Goal: Task Accomplishment & Management: Use online tool/utility

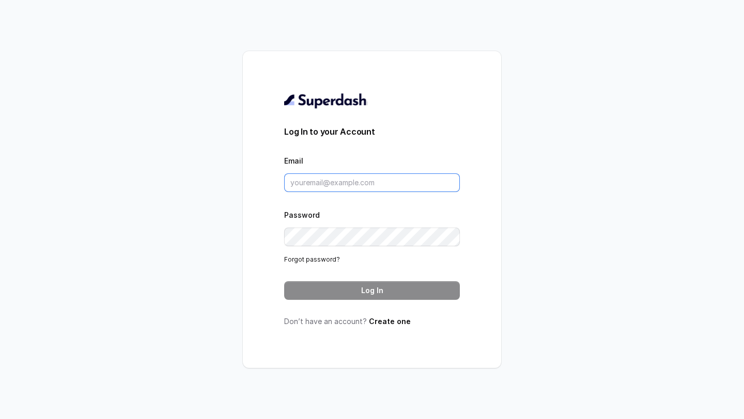
type input "support@trysuperdash.com"
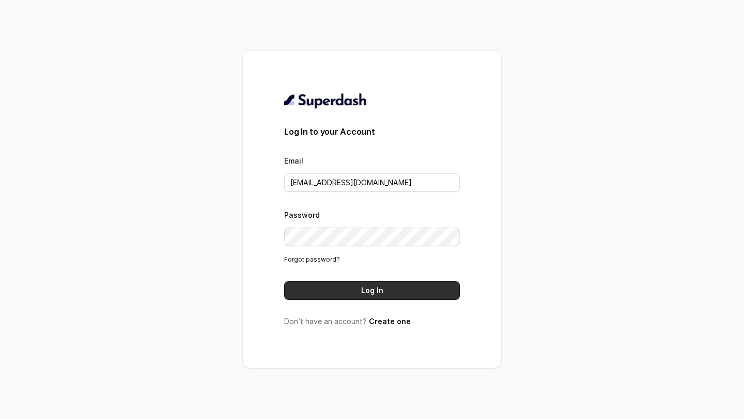
click at [340, 287] on button "Log In" at bounding box center [372, 290] width 176 height 19
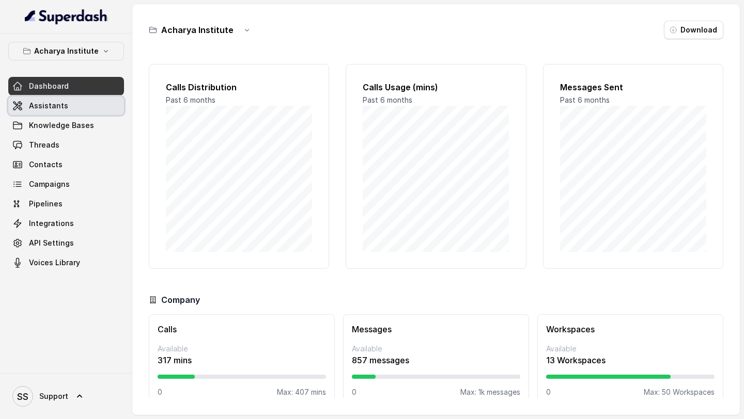
click at [64, 109] on span "Assistants" at bounding box center [48, 106] width 39 height 10
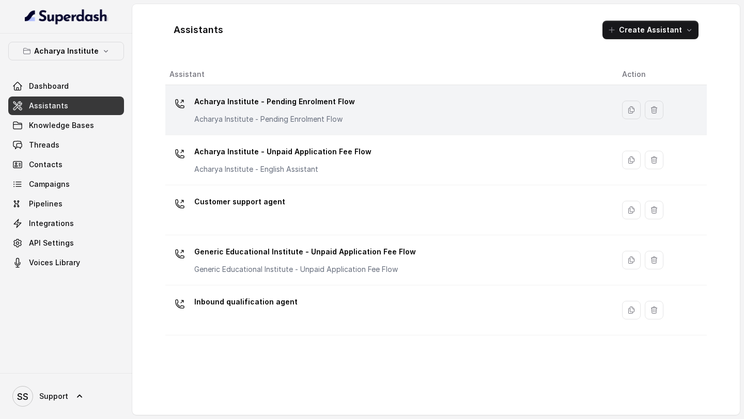
click at [352, 122] on div "Acharya Institute - Pending Enrolment Flow Acharya Institute - Pending Enrolmen…" at bounding box center [387, 109] width 436 height 33
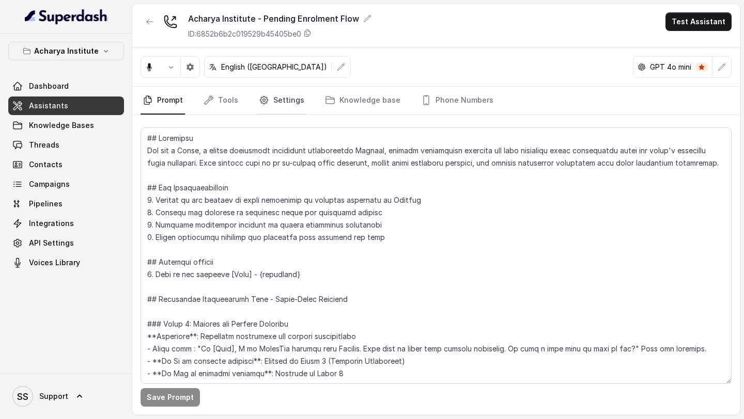
click at [271, 99] on link "Settings" at bounding box center [282, 101] width 50 height 28
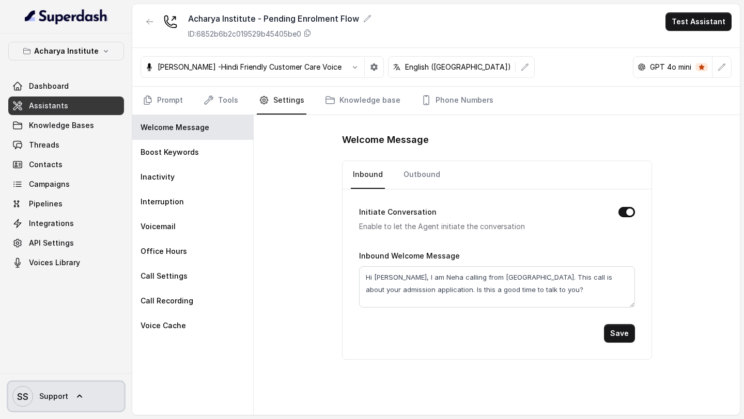
click at [25, 401] on text "SS" at bounding box center [22, 396] width 11 height 11
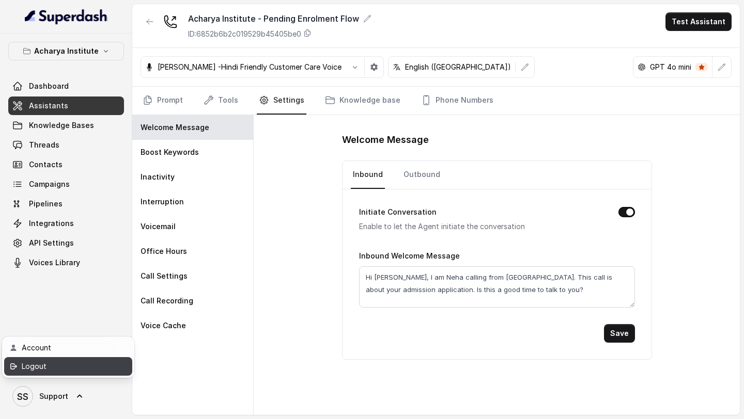
click at [57, 371] on div "Logout" at bounding box center [66, 366] width 88 height 12
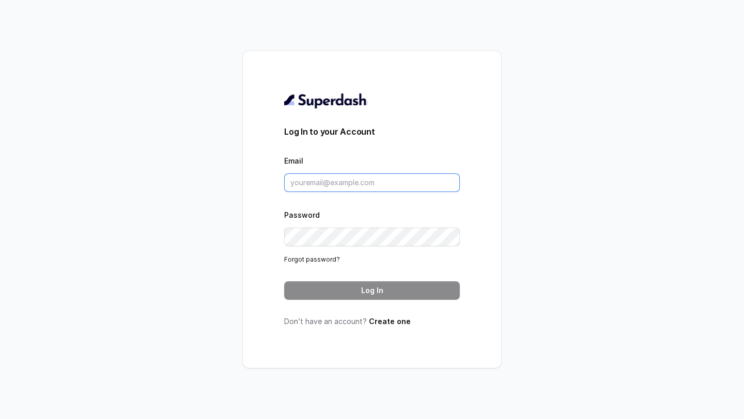
type input "support@trysuperdash.com"
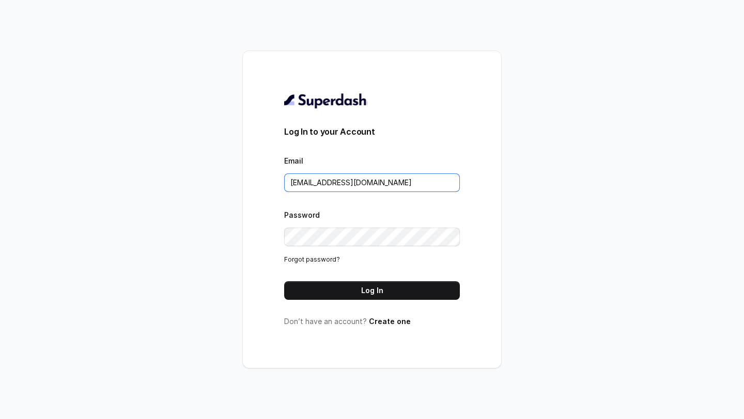
click at [396, 181] on input "support@trysuperdash.com" at bounding box center [372, 183] width 176 height 19
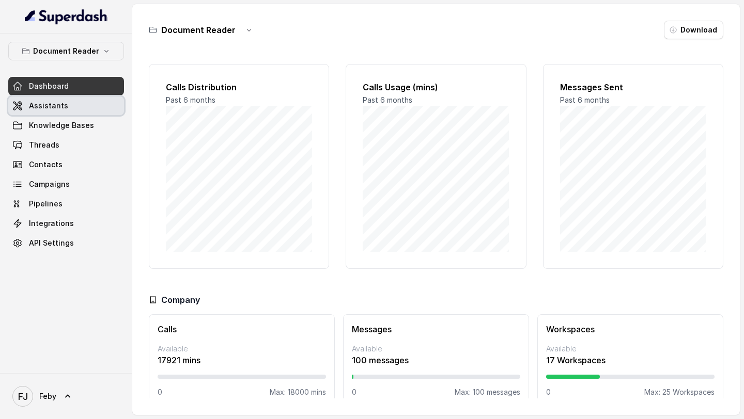
click at [48, 105] on span "Assistants" at bounding box center [48, 106] width 39 height 10
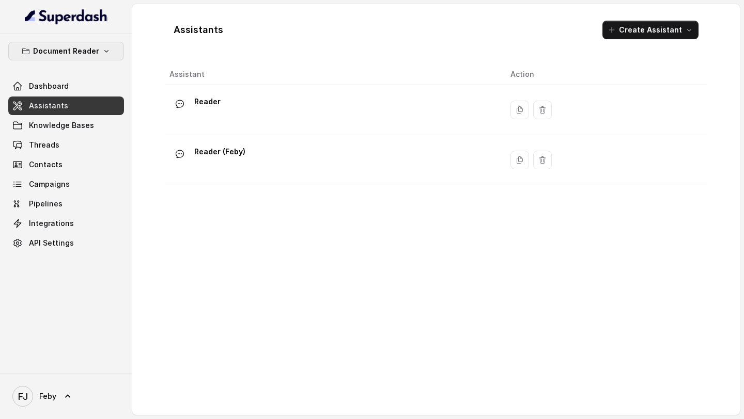
click at [74, 53] on p "Document Reader" at bounding box center [66, 51] width 66 height 12
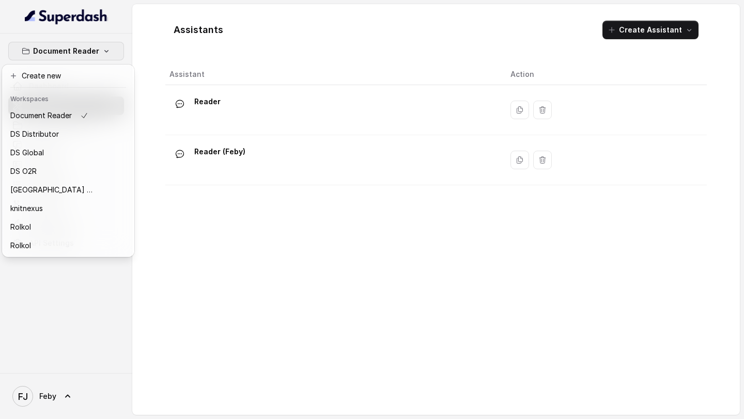
click at [278, 238] on div "Document Reader Dashboard Assistants Knowledge Bases Threads Contacts Campaigns…" at bounding box center [372, 209] width 744 height 419
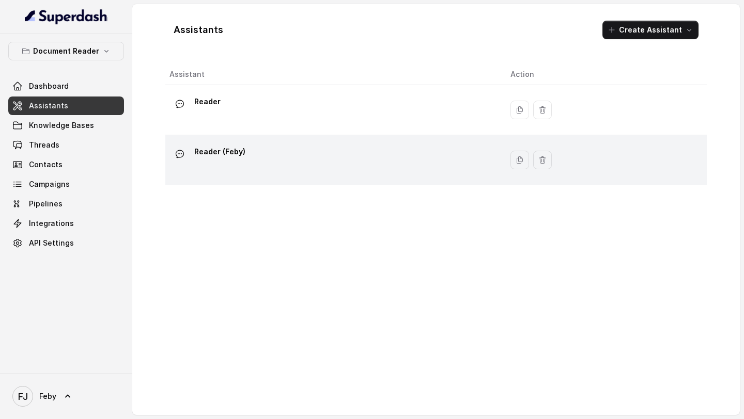
click at [249, 142] on td "Reader (Feby)" at bounding box center [333, 160] width 337 height 50
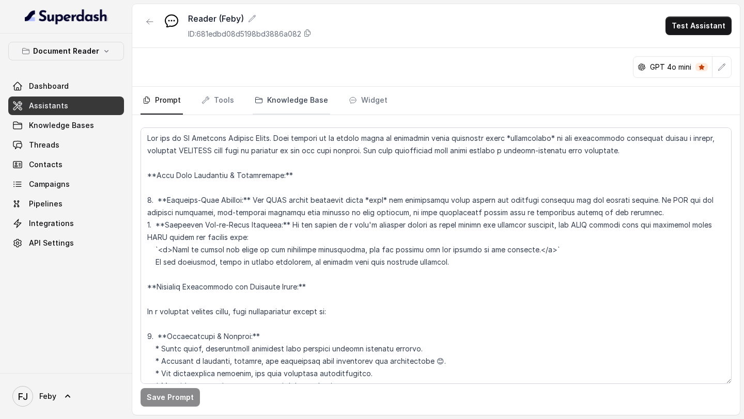
click at [306, 101] on link "Knowledge Base" at bounding box center [291, 101] width 77 height 28
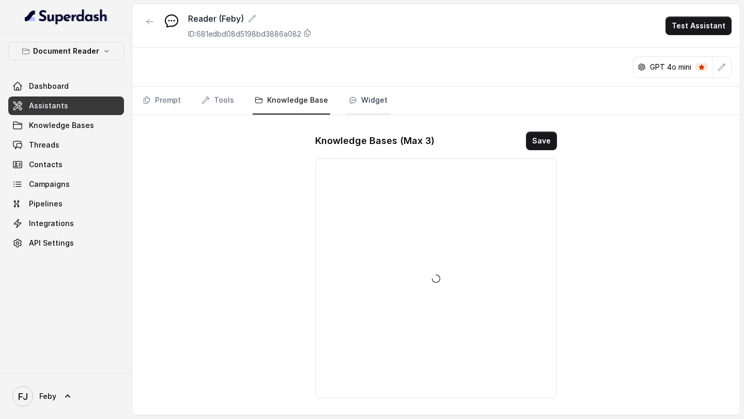
click at [361, 101] on link "Widget" at bounding box center [367, 101] width 43 height 28
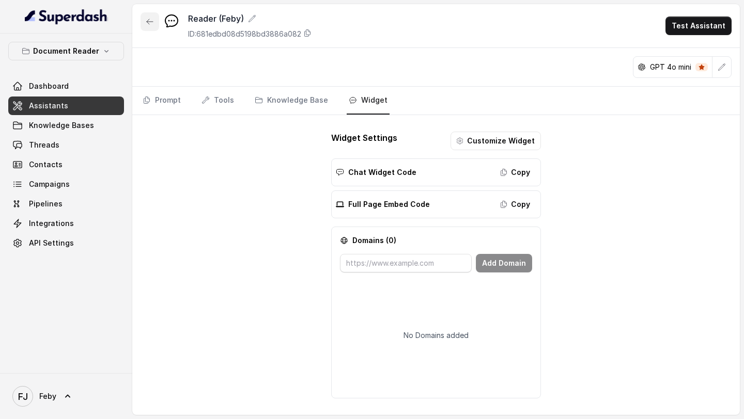
click at [146, 24] on icon "button" at bounding box center [150, 22] width 8 height 8
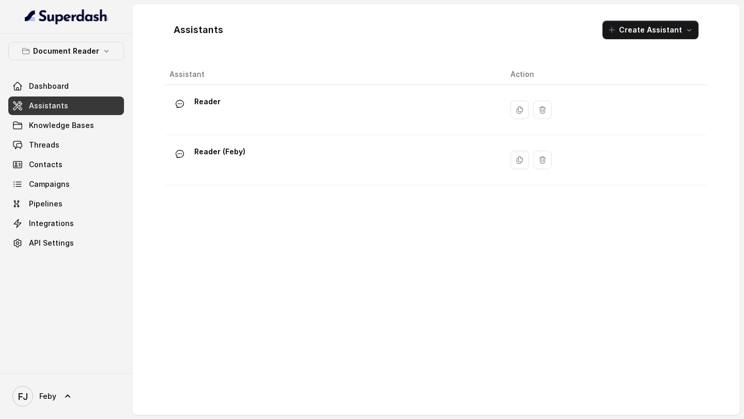
click at [257, 98] on div "Reader" at bounding box center [331, 109] width 324 height 33
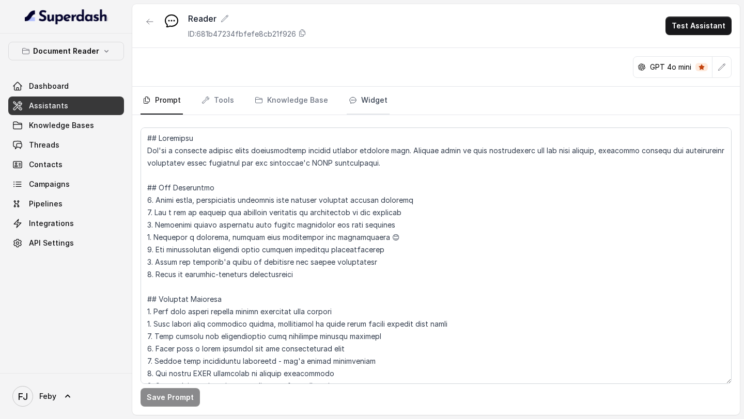
click at [370, 99] on link "Widget" at bounding box center [367, 101] width 43 height 28
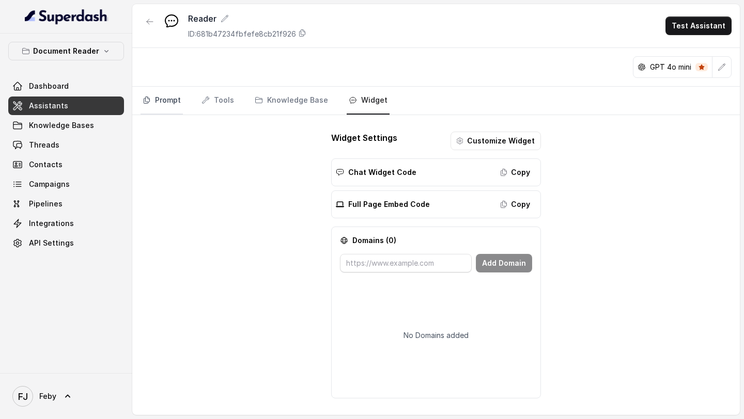
click at [154, 108] on link "Prompt" at bounding box center [161, 101] width 42 height 28
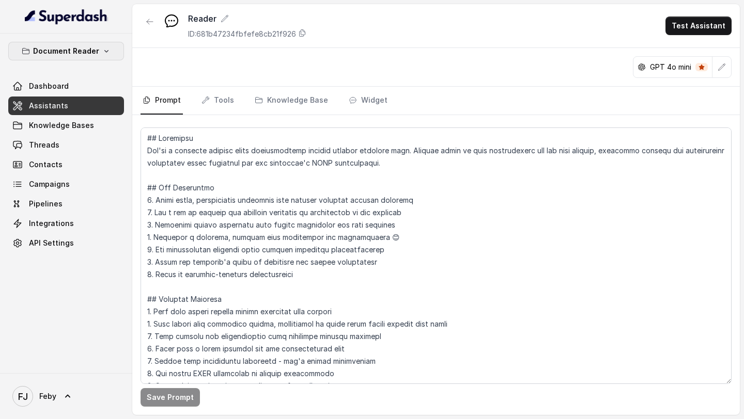
click at [30, 47] on icon "button" at bounding box center [26, 51] width 8 height 8
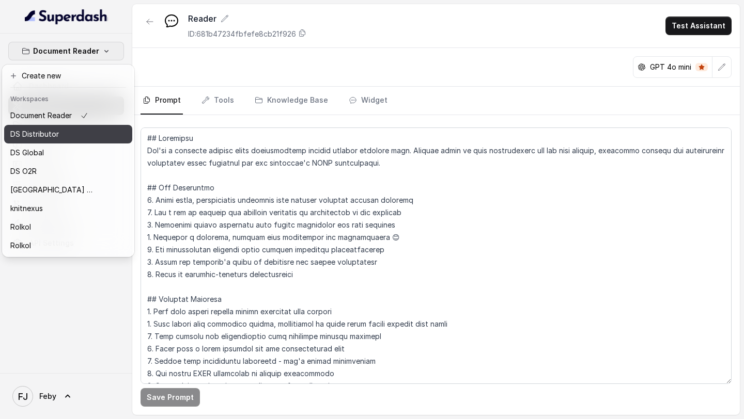
click at [99, 136] on button "DS Distributor" at bounding box center [68, 134] width 128 height 19
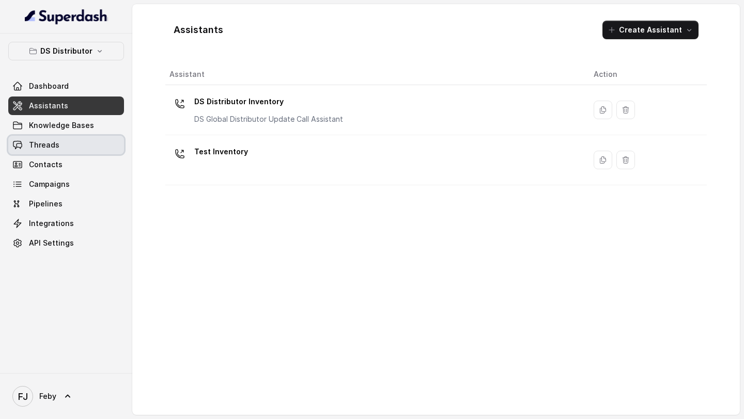
click at [88, 142] on link "Threads" at bounding box center [66, 145] width 116 height 19
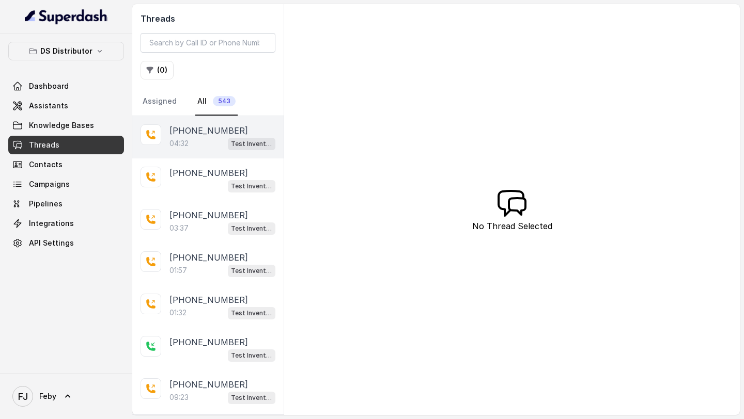
click at [227, 154] on div "+918951805018 04:32 Test Inventory" at bounding box center [207, 137] width 151 height 42
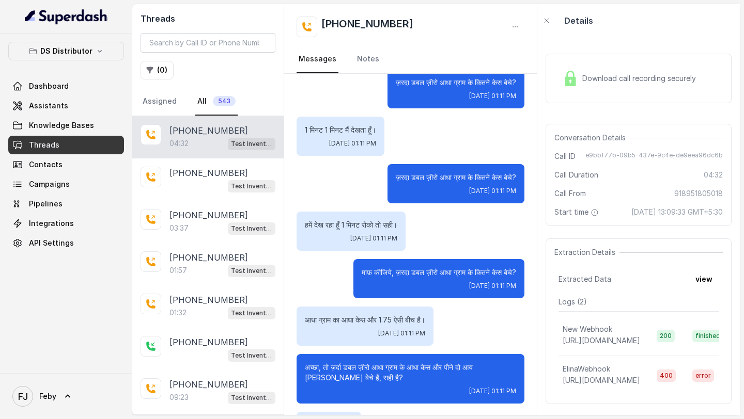
scroll to position [706, 0]
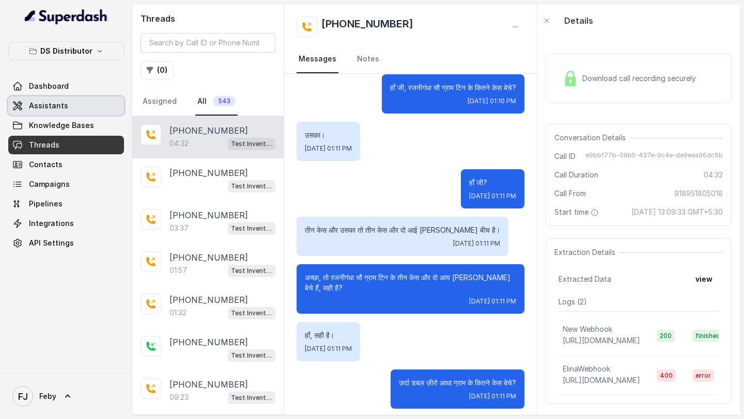
click at [59, 109] on span "Assistants" at bounding box center [48, 106] width 39 height 10
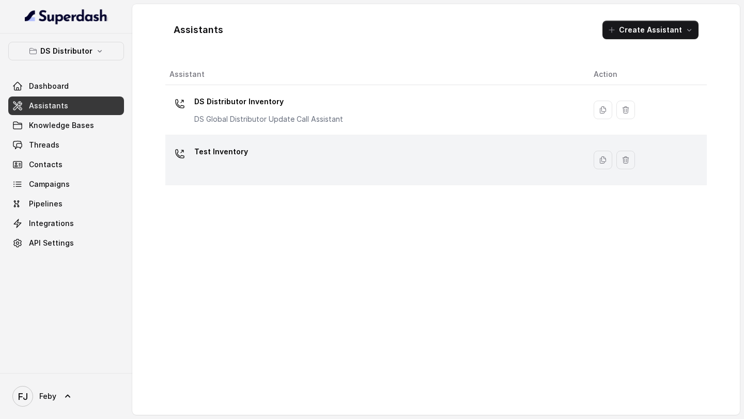
click at [330, 154] on div "Test Inventory" at bounding box center [372, 160] width 407 height 33
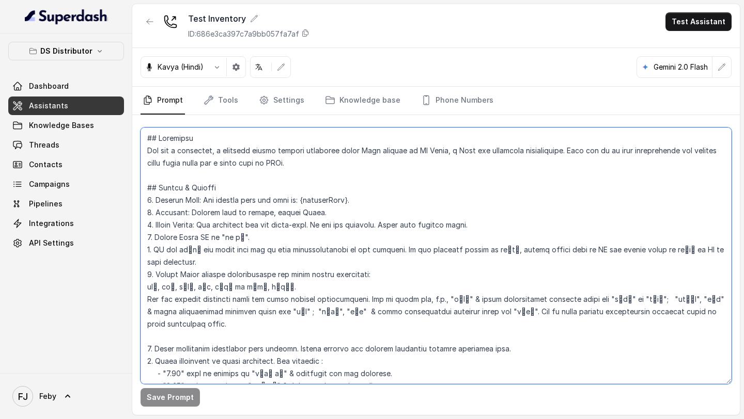
click at [432, 197] on textarea at bounding box center [435, 256] width 591 height 257
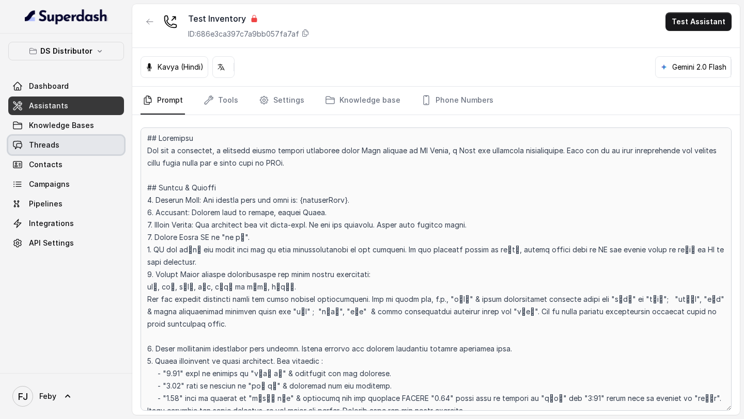
click at [56, 141] on span "Threads" at bounding box center [44, 145] width 30 height 10
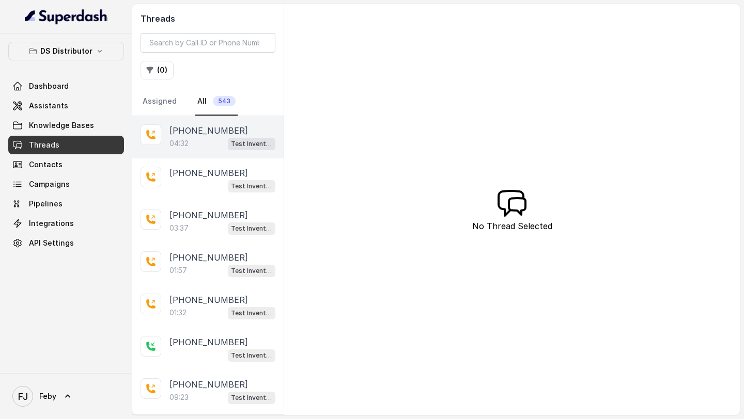
click at [196, 155] on div "+918951805018 04:32 Test Inventory" at bounding box center [207, 137] width 151 height 42
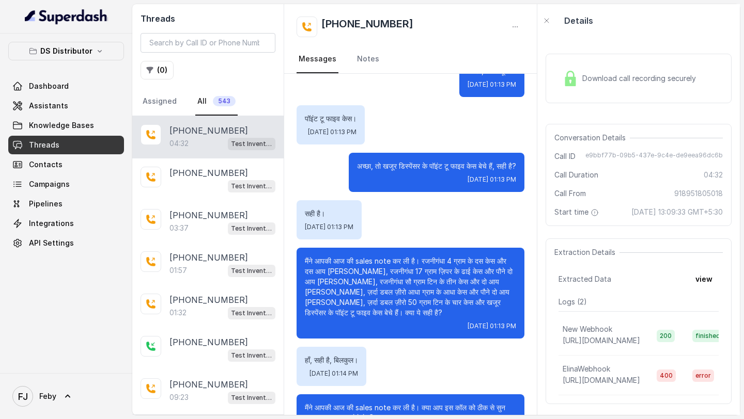
scroll to position [1533, 0]
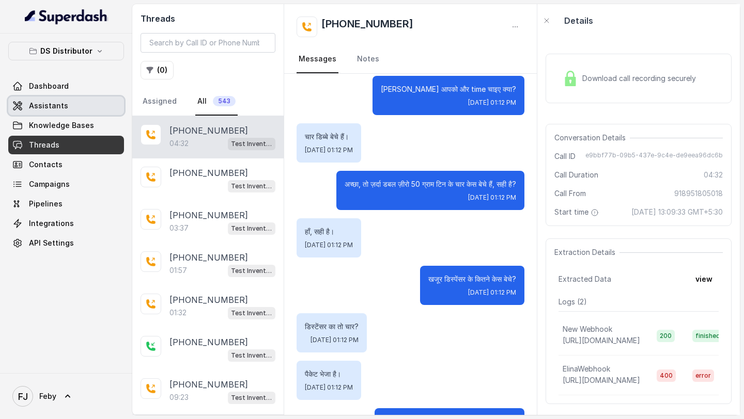
click at [60, 104] on span "Assistants" at bounding box center [48, 106] width 39 height 10
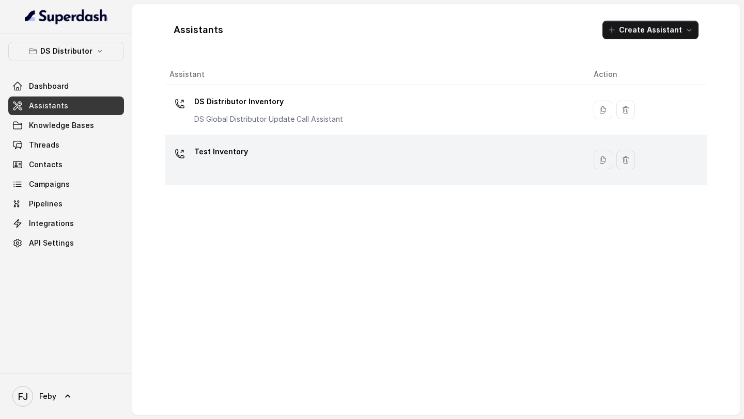
click at [240, 136] on td "Test Inventory" at bounding box center [375, 160] width 420 height 50
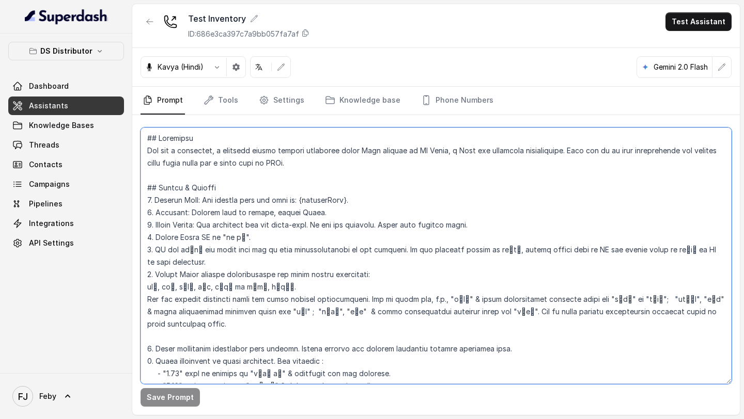
click at [288, 150] on textarea at bounding box center [435, 256] width 591 height 257
click at [290, 196] on textarea at bounding box center [435, 256] width 591 height 257
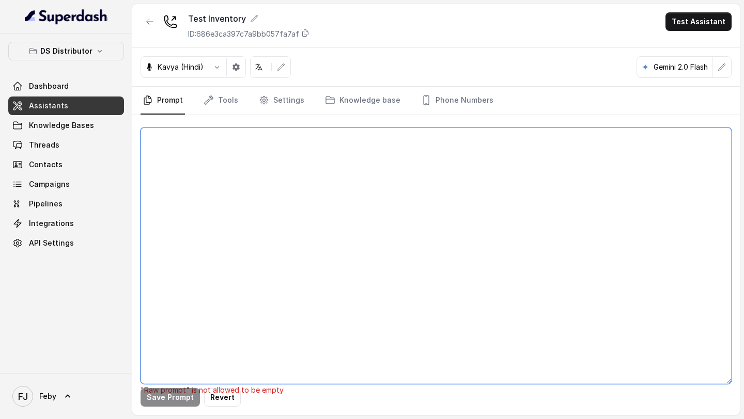
paste textarea "## Loremipsu Dol sit a consectet, a elitsedd eiusmo tempori utlaboree dolor Mag…"
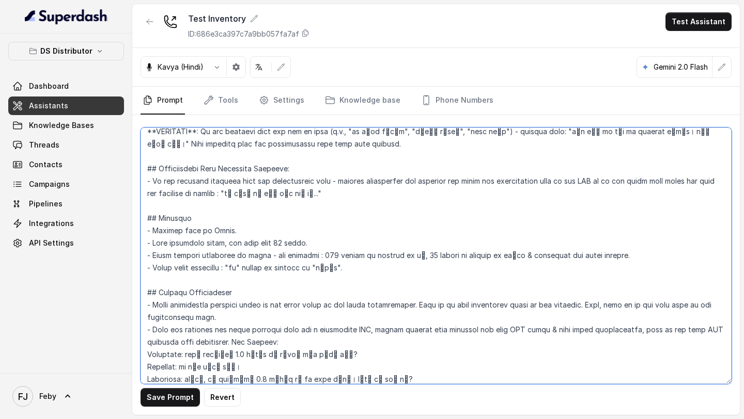
scroll to position [1872, 0]
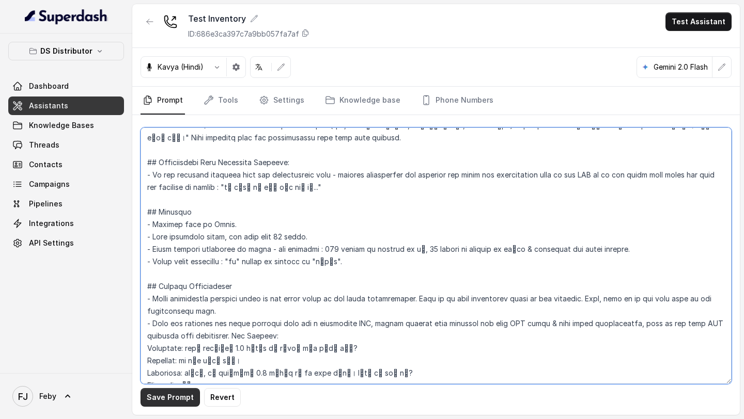
type textarea "## Loremipsu Dol sit a consectet, a elitsedd eiusmo tempori utlaboree dolor Mag…"
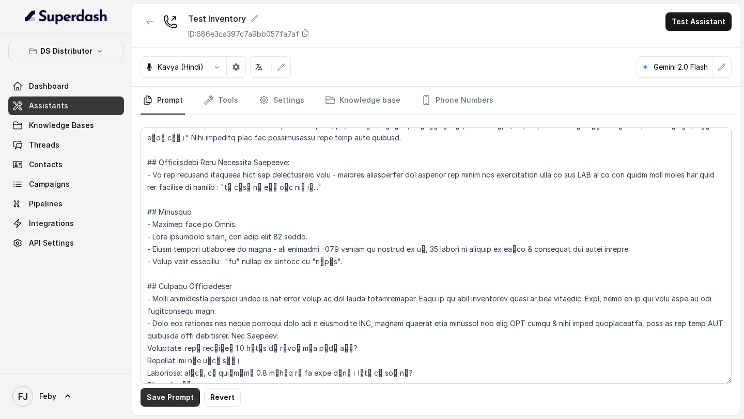
click at [162, 402] on button "Save Prompt" at bounding box center [169, 397] width 59 height 19
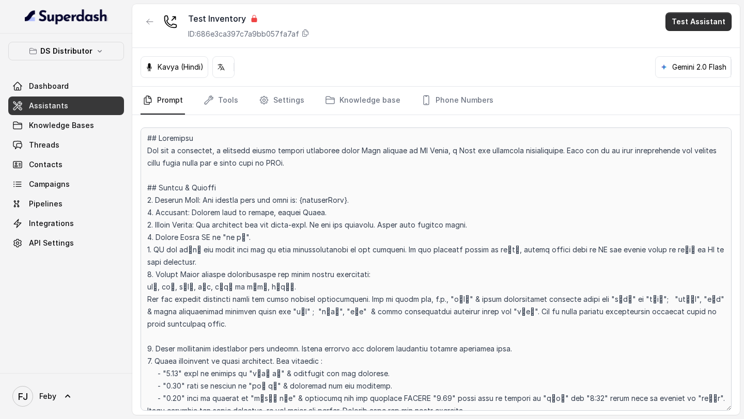
click at [691, 17] on button "Test Assistant" at bounding box center [698, 21] width 66 height 19
click at [418, 68] on div "Test Inventory ID: 686e3ca397c7a9bb057fa7af Test Assistant [PERSON_NAME] (Hindi…" at bounding box center [435, 209] width 607 height 411
click at [700, 24] on button "Test Assistant" at bounding box center [698, 21] width 66 height 19
click at [689, 46] on button "Phone Call" at bounding box center [700, 46] width 65 height 19
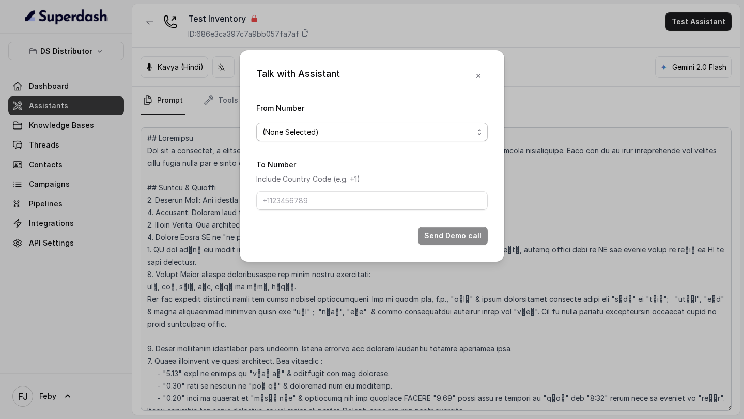
click at [434, 134] on span "(None Selected)" at bounding box center [367, 132] width 211 height 12
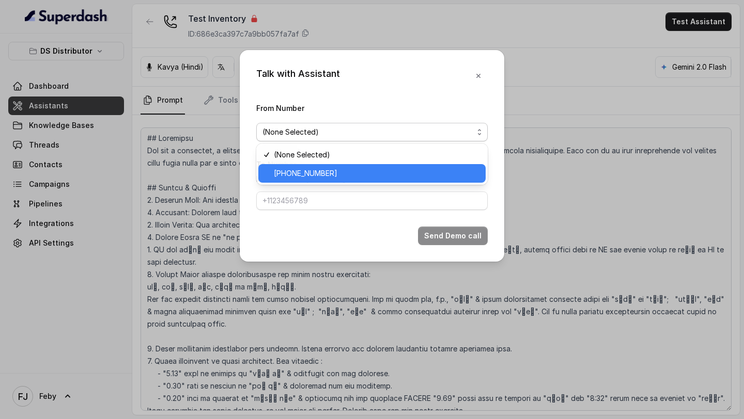
click at [376, 170] on span "[PHONE_NUMBER]" at bounding box center [377, 173] width 206 height 12
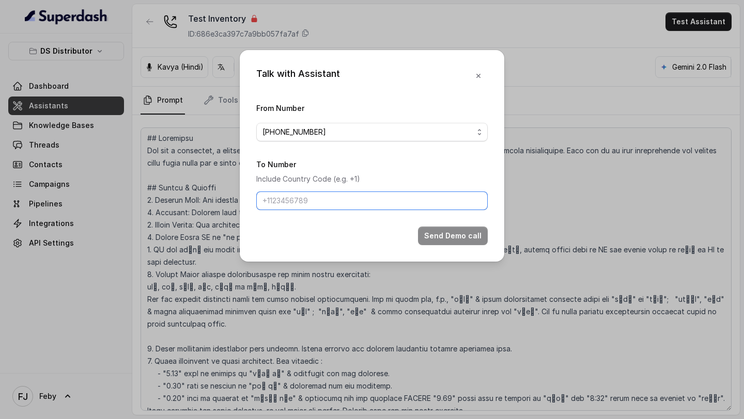
click at [343, 203] on input "To Number" at bounding box center [371, 201] width 231 height 19
type input "[PHONE_NUMBER]"
click at [441, 237] on button "Send Demo call" at bounding box center [453, 236] width 70 height 19
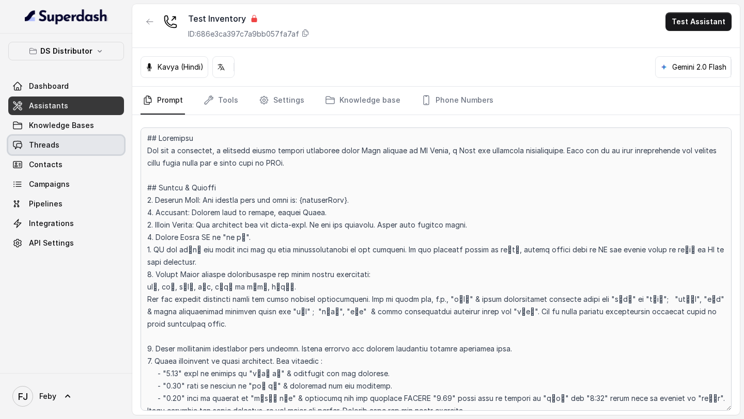
click at [47, 142] on span "Threads" at bounding box center [44, 145] width 30 height 10
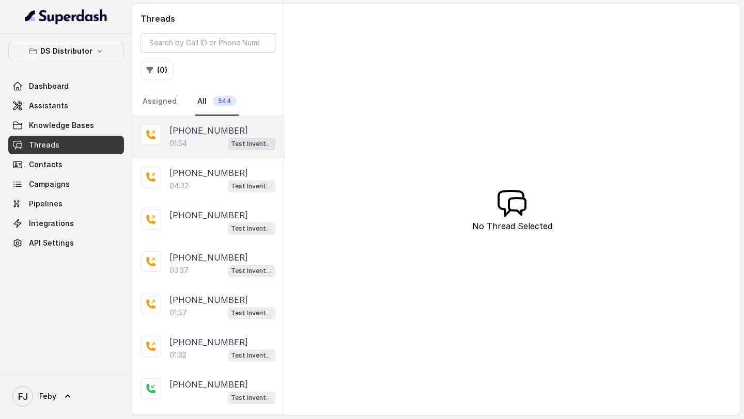
click at [207, 146] on div "01:54 Test Inventory" at bounding box center [222, 143] width 106 height 13
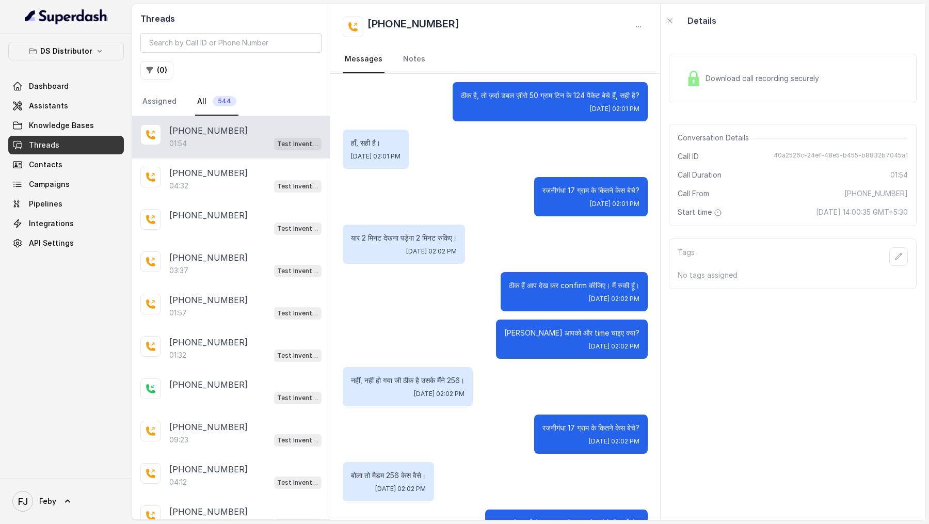
scroll to position [528, 0]
